Goal: Find specific page/section

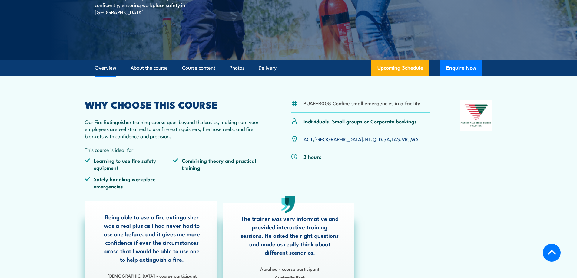
scroll to position [121, 0]
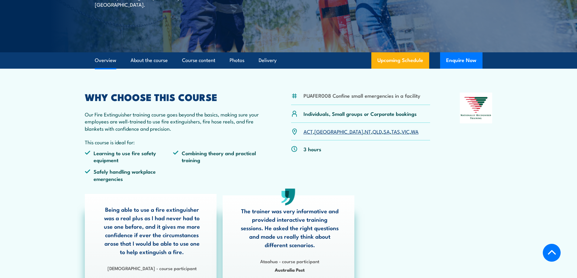
click at [373, 131] on link "QLD" at bounding box center [377, 131] width 9 height 7
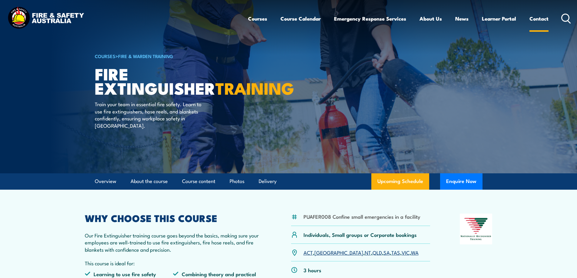
click at [536, 18] on link "Contact" at bounding box center [538, 19] width 19 height 16
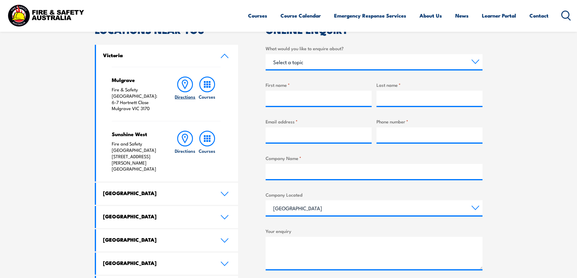
scroll to position [242, 0]
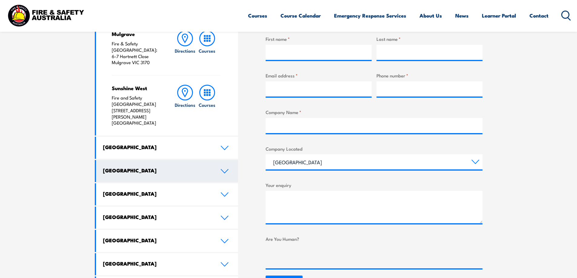
click at [125, 167] on h4 "[GEOGRAPHIC_DATA]" at bounding box center [157, 170] width 108 height 7
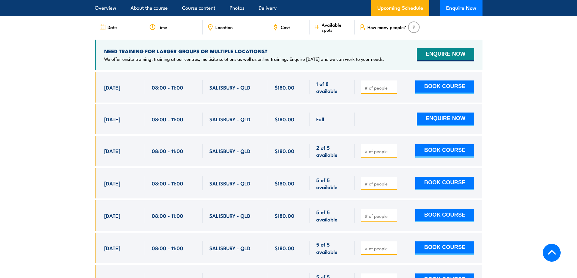
scroll to position [1060, 0]
